Goal: Task Accomplishment & Management: Manage account settings

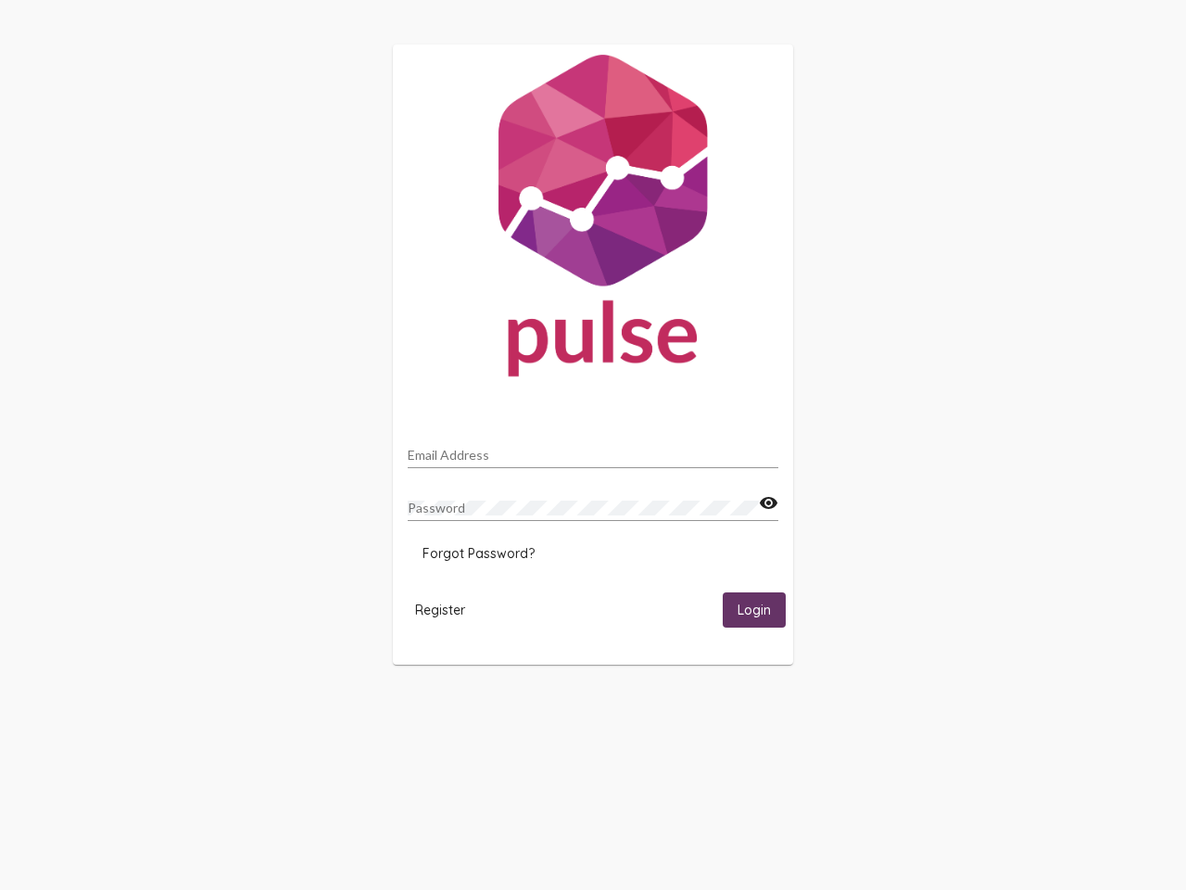
click at [593, 449] on input "Email Address" at bounding box center [593, 455] width 371 height 15
click at [768, 503] on mat-icon "visibility" at bounding box center [768, 503] width 19 height 22
click at [478, 553] on span "Forgot Password?" at bounding box center [479, 553] width 112 height 17
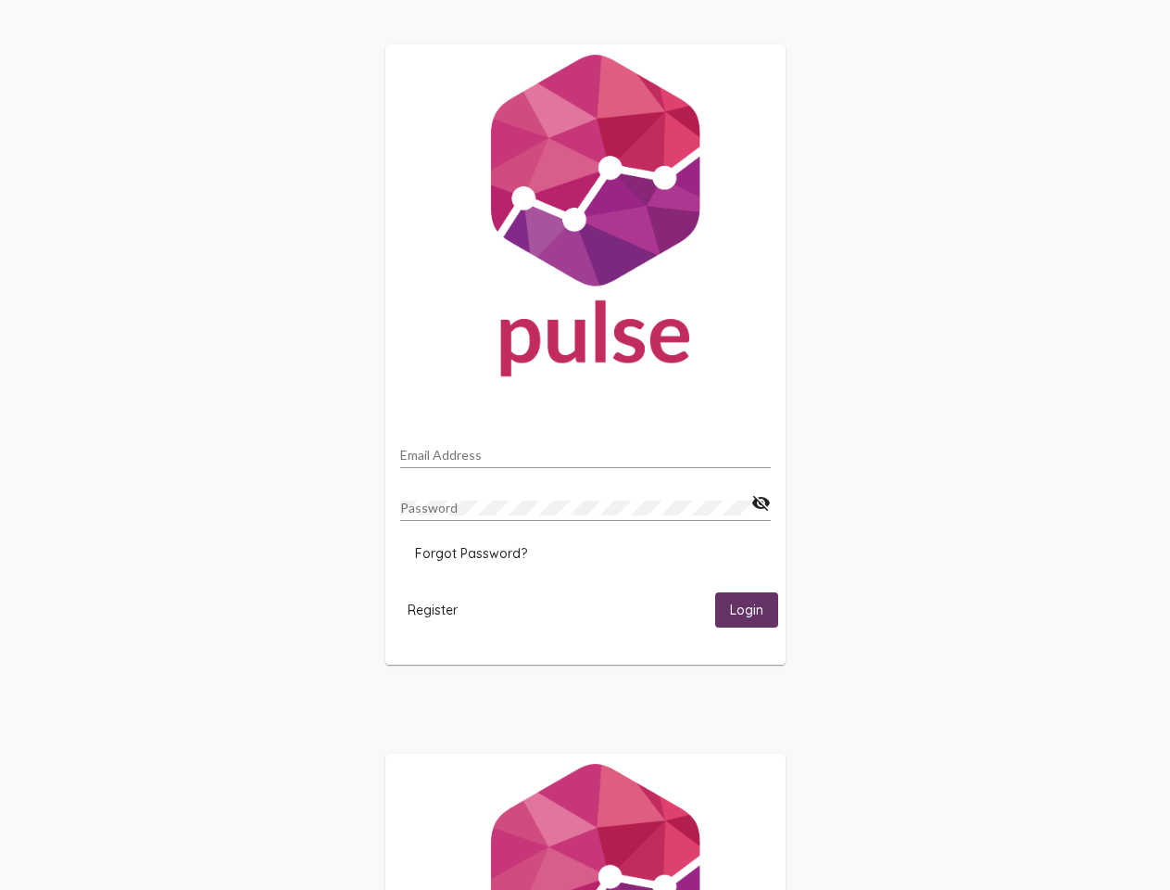
click at [440, 609] on span "Register" at bounding box center [433, 609] width 50 height 17
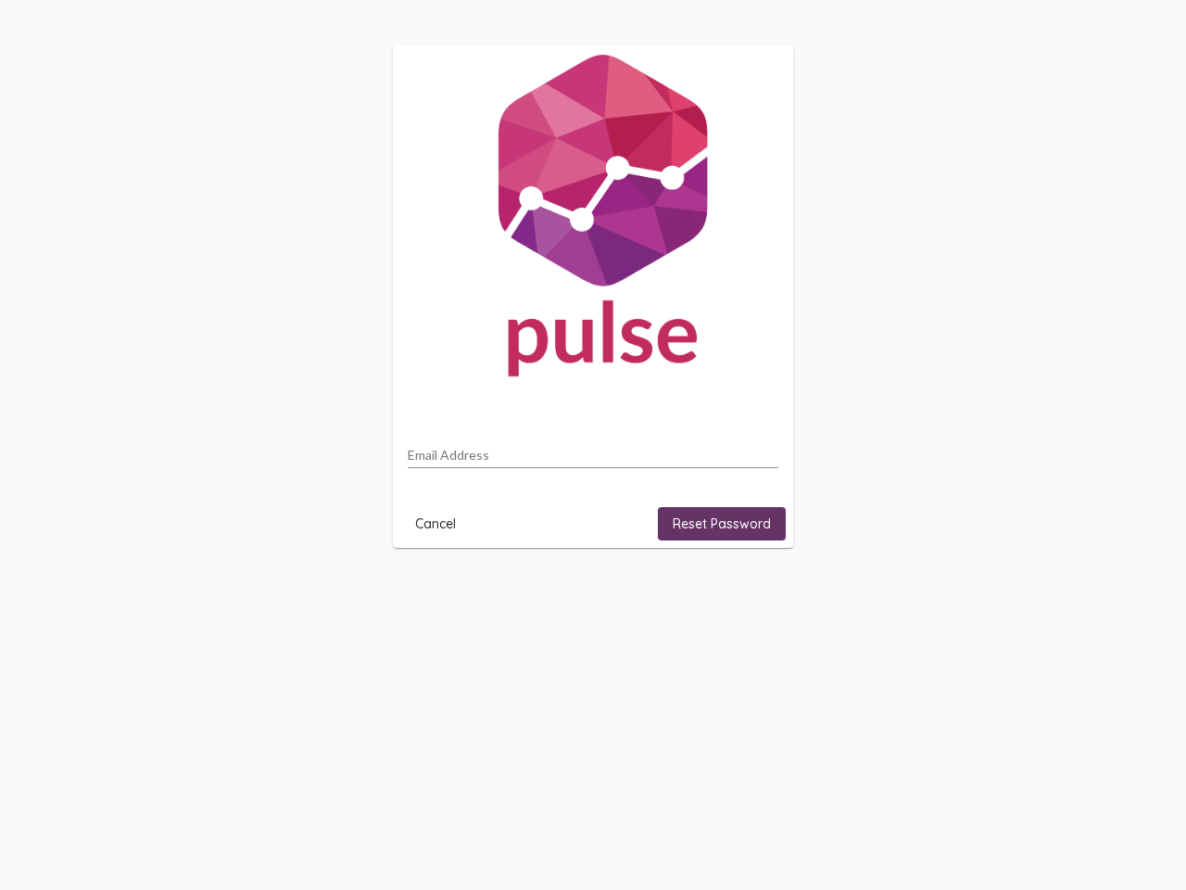
click at [754, 592] on html "Email Address Cancel Reset Password" at bounding box center [593, 296] width 1186 height 592
